Goal: Feedback & Contribution: Submit feedback/report problem

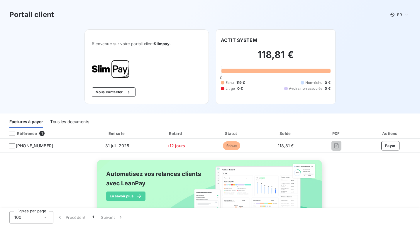
scroll to position [24, 0]
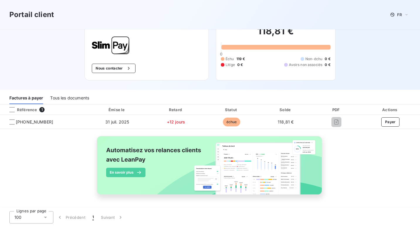
click at [65, 103] on div "Tous les documents" at bounding box center [69, 98] width 39 height 12
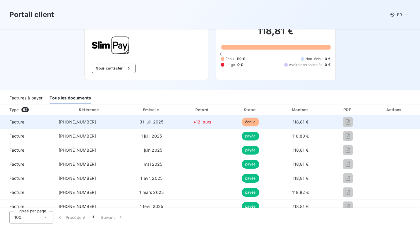
click at [249, 123] on tr "Facture [PHONE_NUMBER] [DATE] +12 jours échue 118,81 €" at bounding box center [210, 122] width 420 height 14
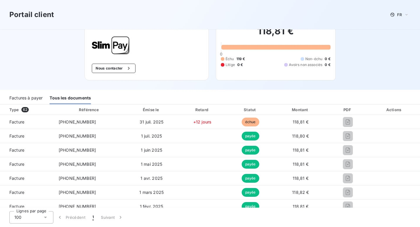
click at [33, 100] on div "Factures à payer" at bounding box center [25, 98] width 33 height 12
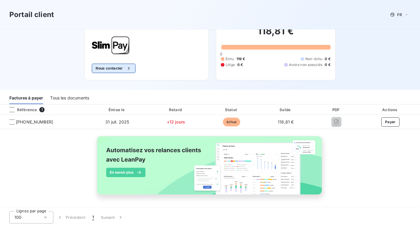
click at [116, 71] on button "Nous contacter" at bounding box center [113, 68] width 43 height 9
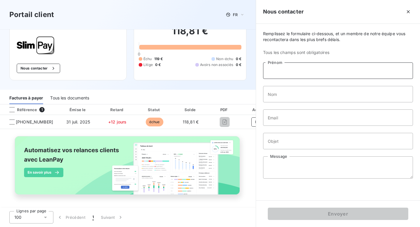
click at [306, 74] on input "Prénom" at bounding box center [338, 70] width 150 height 16
type input ">[PERSON_NAME]"
type input "CODEGHINI"
type input "[EMAIL_ADDRESS][DOMAIN_NAME]"
click at [283, 140] on input "Objet" at bounding box center [338, 141] width 150 height 16
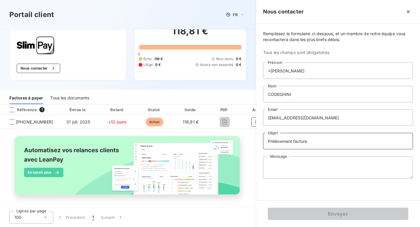
type input "Prélèvement facture"
click at [290, 162] on textarea "Message" at bounding box center [338, 167] width 150 height 22
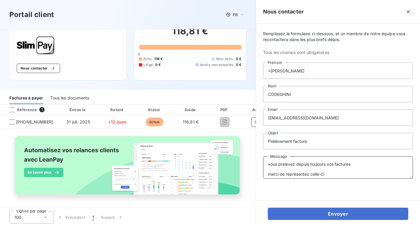
scroll to position [10, 0]
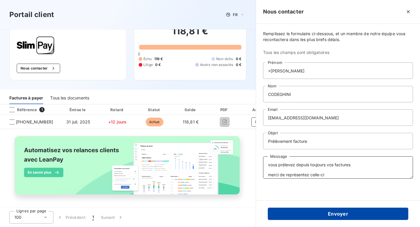
type textarea "Bonjour, vous prélevez depuis toujours vos factures merci de représentez celle-…"
click at [330, 217] on button "Envoyer" at bounding box center [338, 214] width 141 height 12
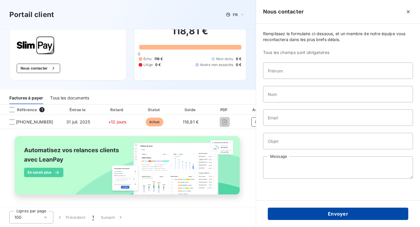
scroll to position [0, 0]
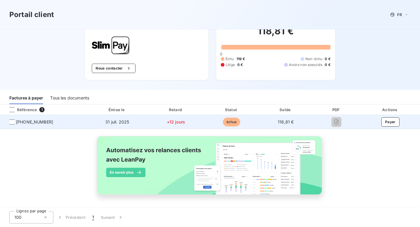
click at [41, 120] on span "[PHONE_NUMBER]" at bounding box center [34, 122] width 37 height 6
click at [11, 121] on div at bounding box center [11, 121] width 5 height 5
